Goal: Transaction & Acquisition: Purchase product/service

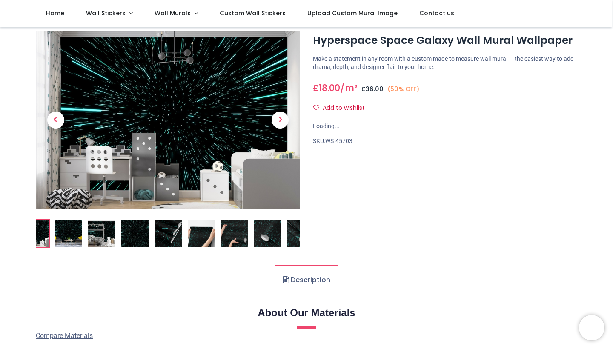
scroll to position [22, 0]
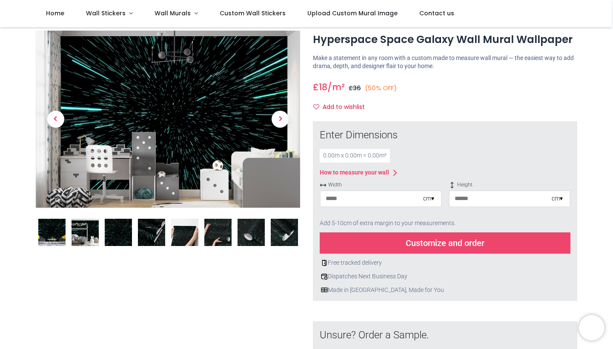
click at [386, 199] on input "number" at bounding box center [371, 198] width 103 height 15
type input "*"
click at [493, 197] on input "number" at bounding box center [500, 198] width 103 height 15
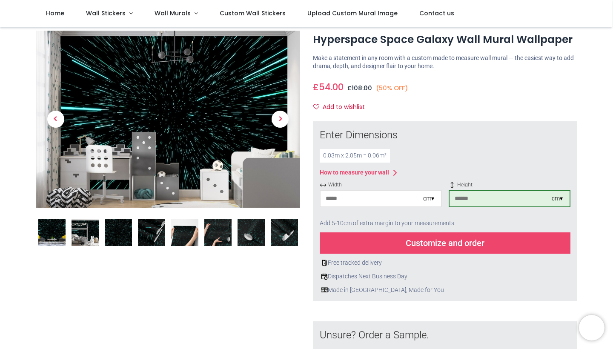
click at [453, 242] on div "Customize and order" at bounding box center [444, 242] width 251 height 21
click at [475, 197] on input "***" at bounding box center [500, 198] width 103 height 15
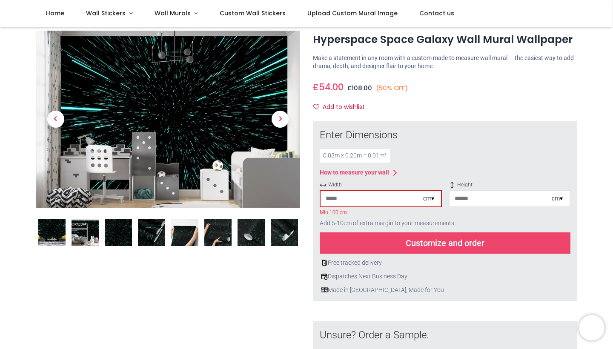
type input "*"
click at [429, 198] on div "cm ▾" at bounding box center [428, 198] width 11 height 9
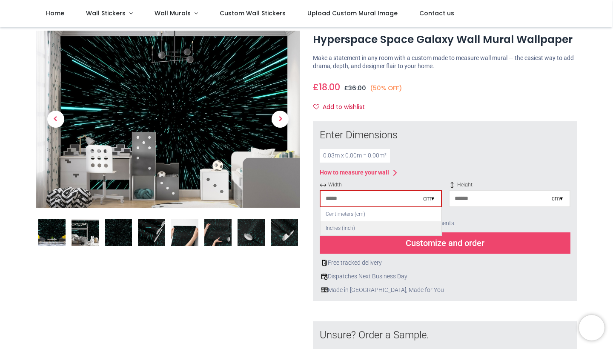
click at [364, 224] on div "Inches (inch)" at bounding box center [380, 228] width 120 height 14
type input "*"
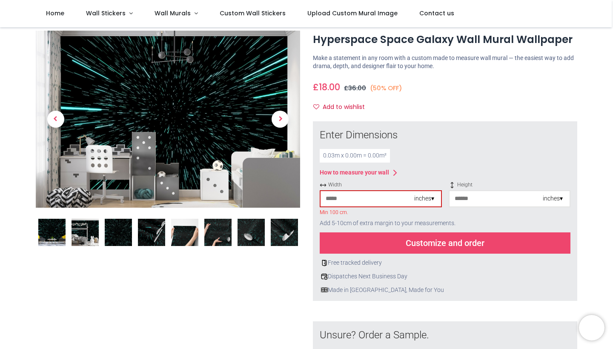
click at [348, 197] on input "*" at bounding box center [367, 198] width 94 height 15
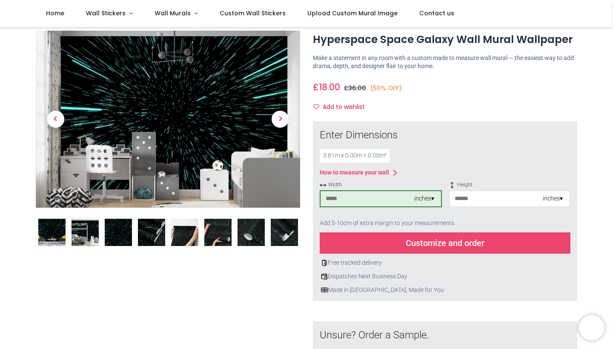
type input "***"
click at [469, 196] on input "number" at bounding box center [496, 198] width 94 height 15
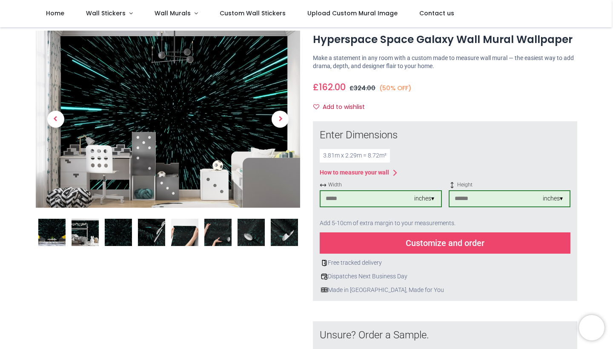
type input "**"
click at [463, 245] on div "Customize and order" at bounding box center [444, 242] width 251 height 21
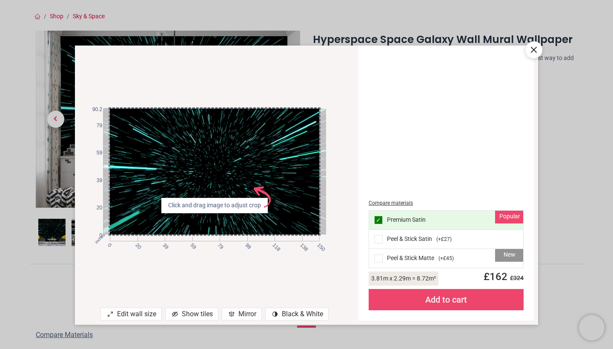
click at [201, 316] on div "Show tiles" at bounding box center [191, 314] width 53 height 13
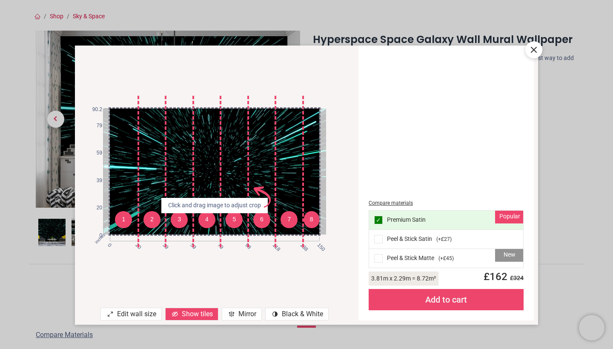
click at [243, 314] on div "Mirror" at bounding box center [242, 314] width 40 height 13
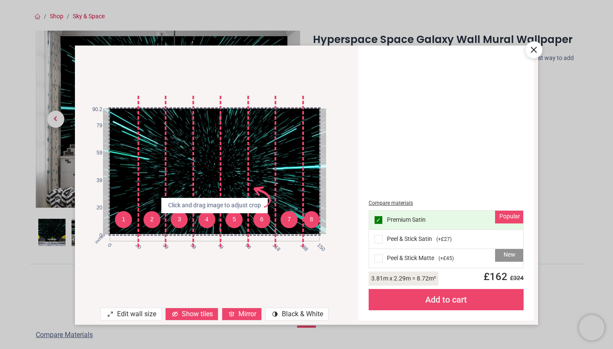
click at [243, 314] on div "Mirror" at bounding box center [242, 314] width 40 height 13
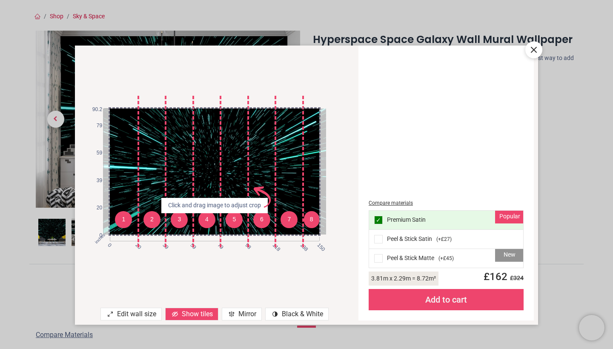
click at [243, 314] on div "Mirror" at bounding box center [242, 314] width 40 height 13
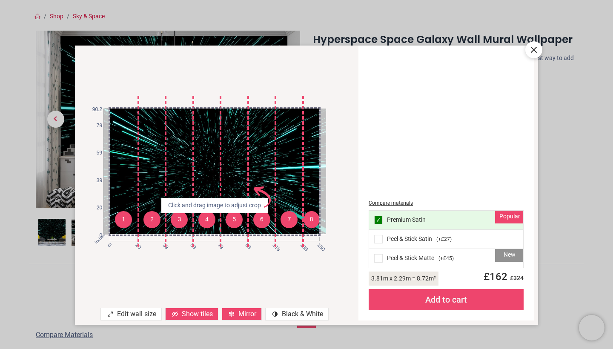
click at [243, 314] on div "Mirror" at bounding box center [242, 314] width 40 height 13
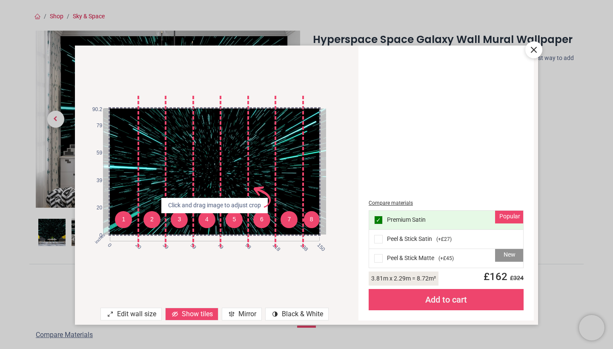
click at [296, 317] on div "contrast [#907] Created with Sketch. Black & White" at bounding box center [296, 314] width 63 height 13
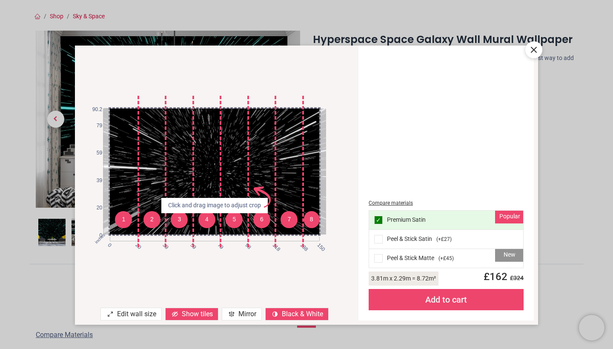
click at [240, 315] on div "Mirror" at bounding box center [242, 314] width 40 height 13
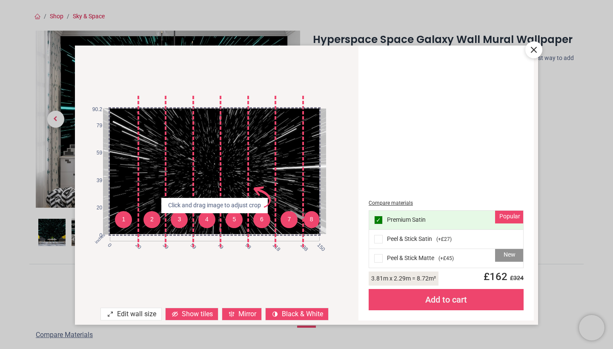
click at [193, 314] on div "Show tiles" at bounding box center [191, 314] width 53 height 13
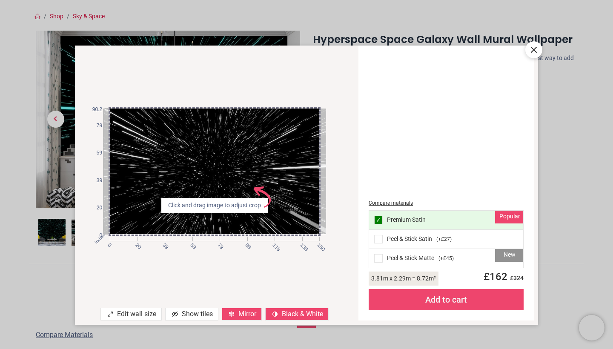
click at [139, 316] on div "Edit wall size" at bounding box center [130, 314] width 61 height 13
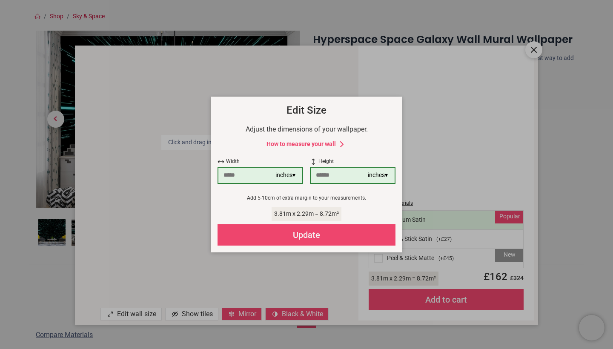
click at [191, 313] on div "× How to Measure Your Wall Standard Wall Measure from edge to edge at the wides…" at bounding box center [306, 174] width 613 height 349
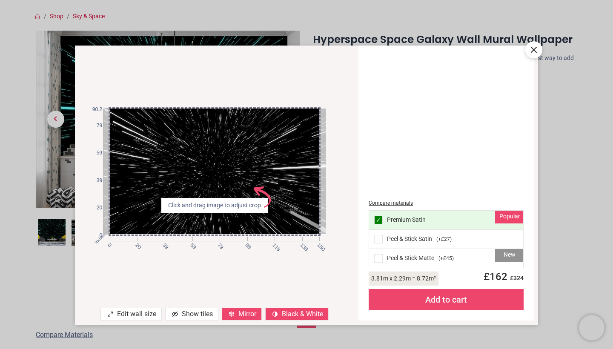
click at [533, 49] on icon at bounding box center [533, 50] width 10 height 10
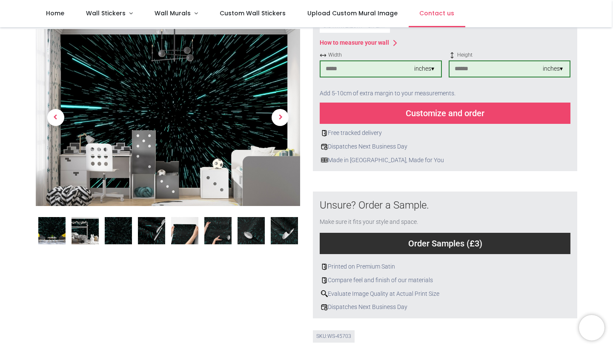
scroll to position [145, 0]
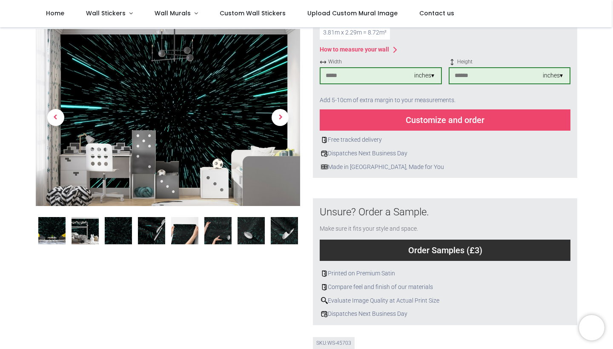
click at [433, 123] on div "Customize and order" at bounding box center [444, 119] width 251 height 21
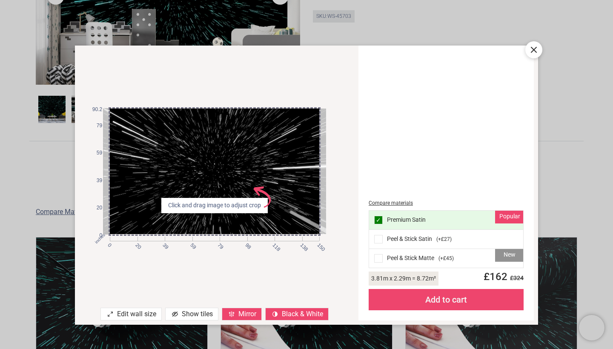
click at [380, 256] on span at bounding box center [378, 258] width 9 height 9
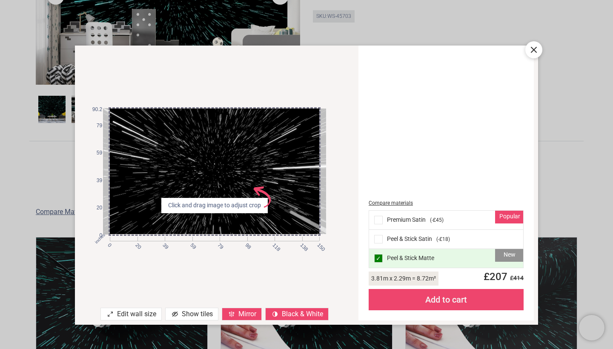
click at [378, 239] on span at bounding box center [378, 239] width 9 height 9
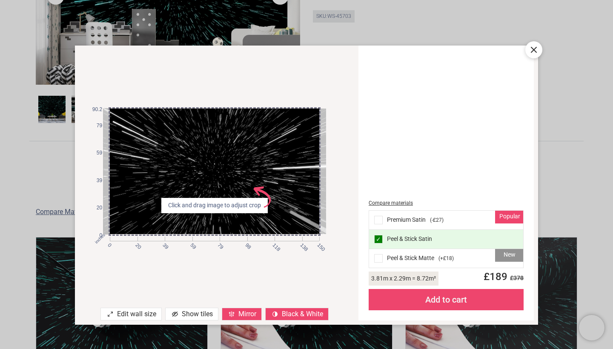
click at [444, 300] on div "Add to cart" at bounding box center [445, 299] width 155 height 21
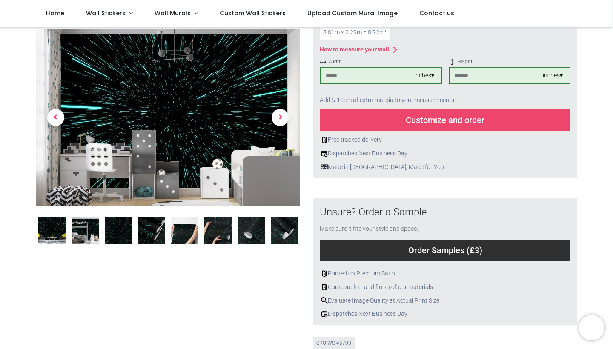
click at [444, 300] on div ".st0{fill:#000000;} Evaluate Image Quality at Actual Print Size" at bounding box center [444, 300] width 251 height 9
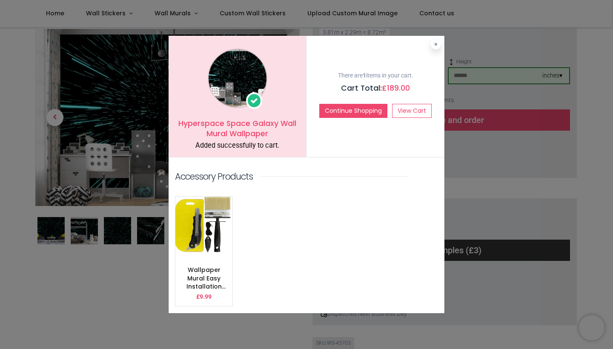
click at [189, 258] on div "Wallpaper Mural Easy Installation Tool Kit £ 9.99 ADD TO CART" at bounding box center [204, 278] width 50 height 45
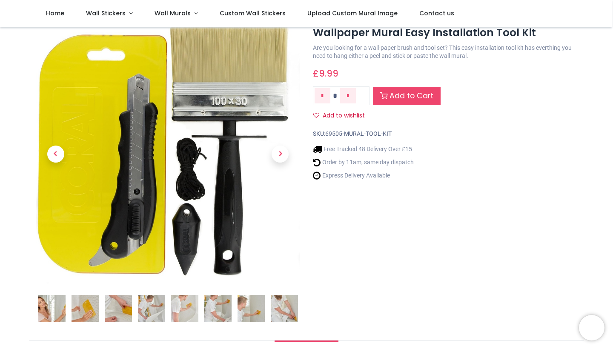
scroll to position [29, 0]
click at [75, 307] on img at bounding box center [84, 307] width 27 height 27
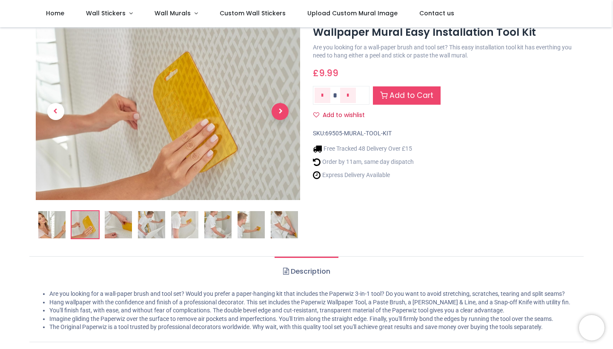
click at [278, 110] on span "Next" at bounding box center [279, 111] width 17 height 17
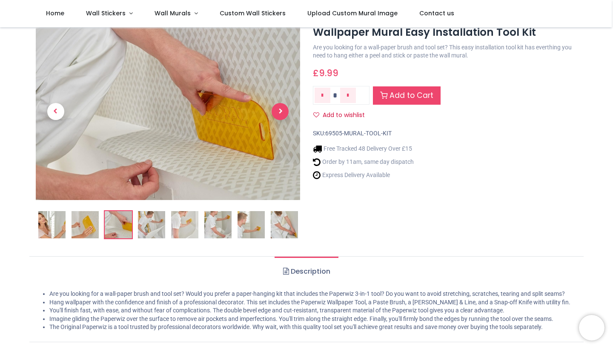
click at [278, 110] on span "Next" at bounding box center [279, 111] width 17 height 17
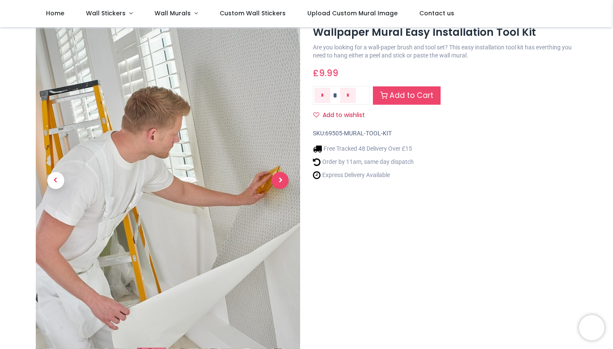
click at [278, 110] on link at bounding box center [280, 181] width 40 height 220
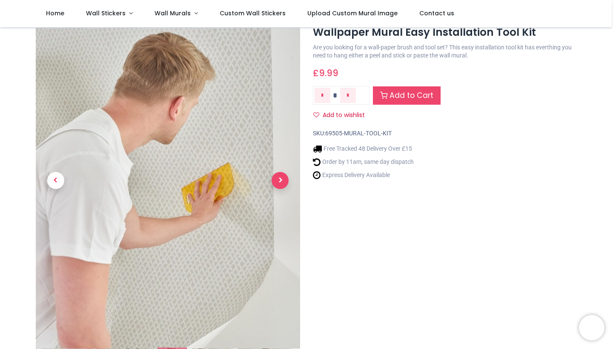
click at [278, 110] on link at bounding box center [280, 181] width 40 height 220
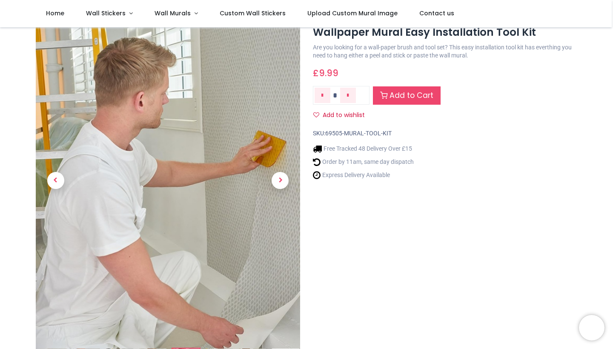
click at [279, 171] on link at bounding box center [280, 181] width 40 height 220
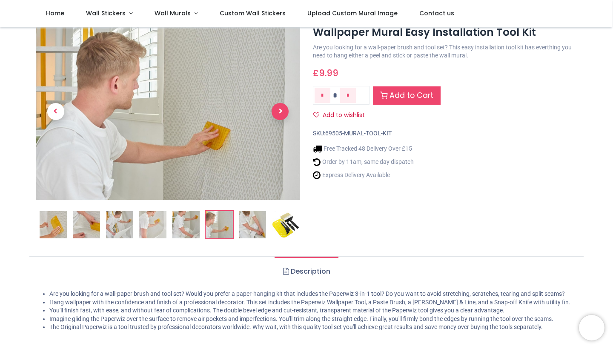
click at [279, 117] on span "Next" at bounding box center [279, 111] width 17 height 17
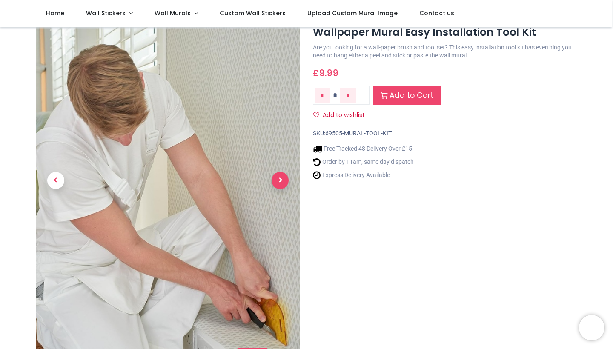
click at [279, 117] on link at bounding box center [280, 181] width 40 height 220
click at [280, 180] on span "Next" at bounding box center [279, 180] width 17 height 17
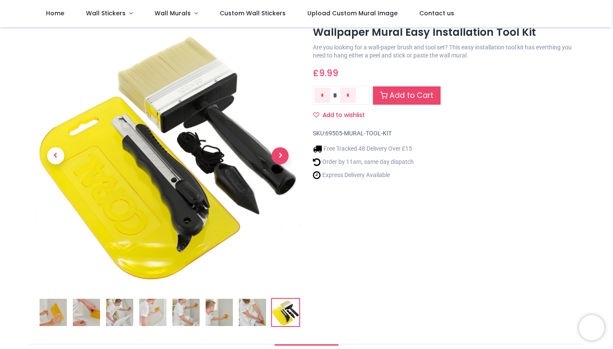
click at [282, 163] on span "Next" at bounding box center [279, 155] width 17 height 17
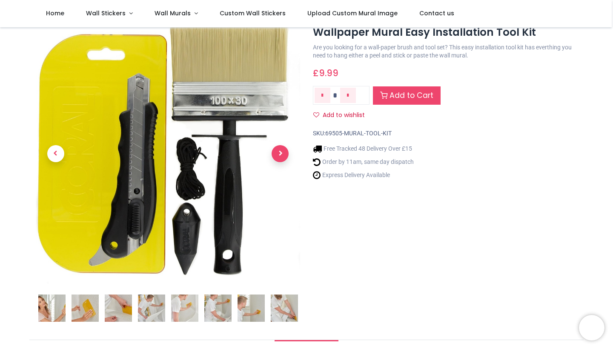
click at [282, 163] on link at bounding box center [280, 154] width 40 height 182
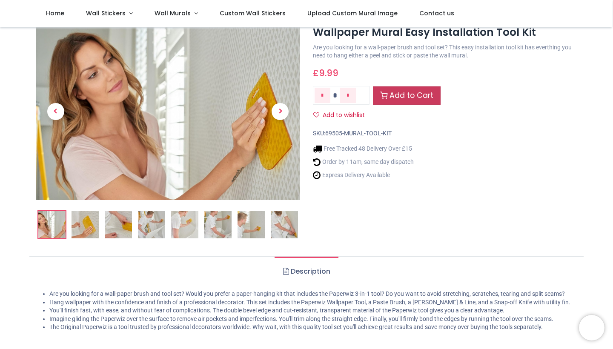
click at [414, 99] on link "Add to Cart" at bounding box center [407, 95] width 68 height 18
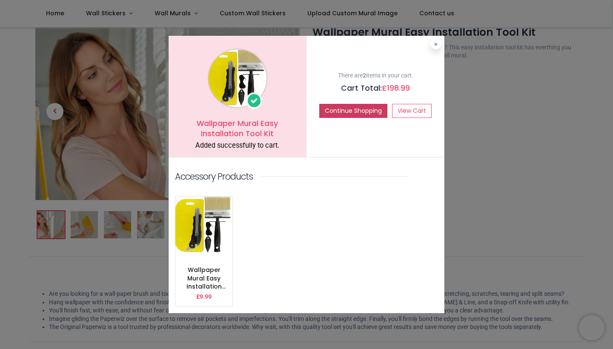
click at [370, 116] on button "Continue Shopping" at bounding box center [353, 111] width 68 height 14
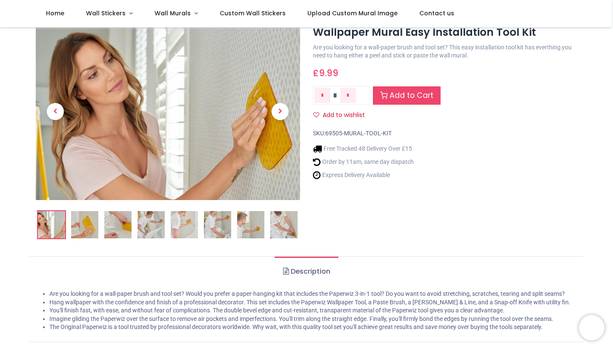
click at [370, 116] on button "Add to wishlist" at bounding box center [342, 115] width 59 height 14
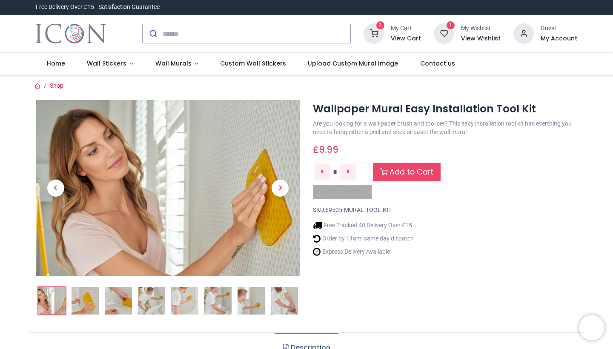
scroll to position [0, 0]
